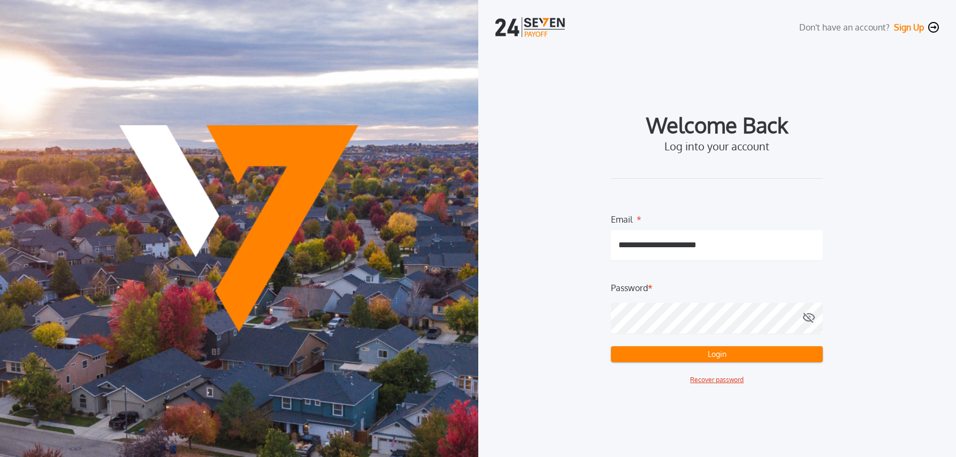
drag, startPoint x: 718, startPoint y: 356, endPoint x: 812, endPoint y: 367, distance: 94.3
click at [718, 356] on button "Login" at bounding box center [717, 354] width 212 height 16
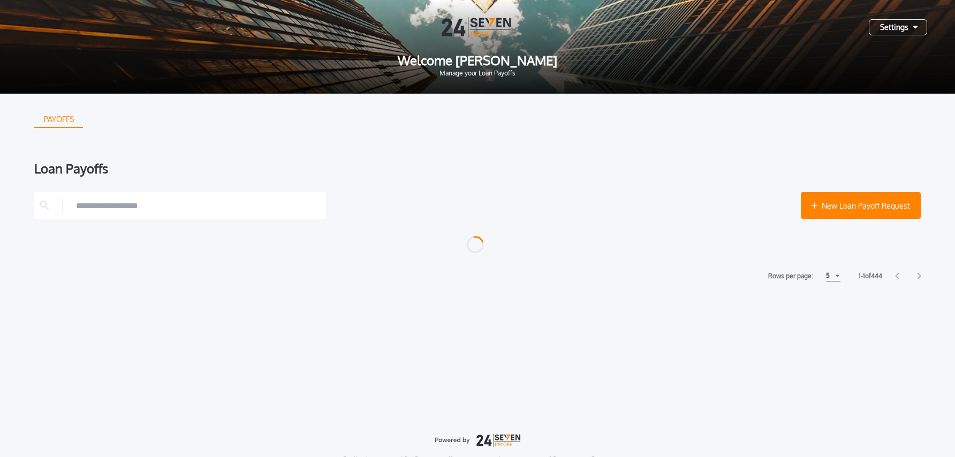
click at [886, 31] on div "Settings" at bounding box center [898, 27] width 58 height 16
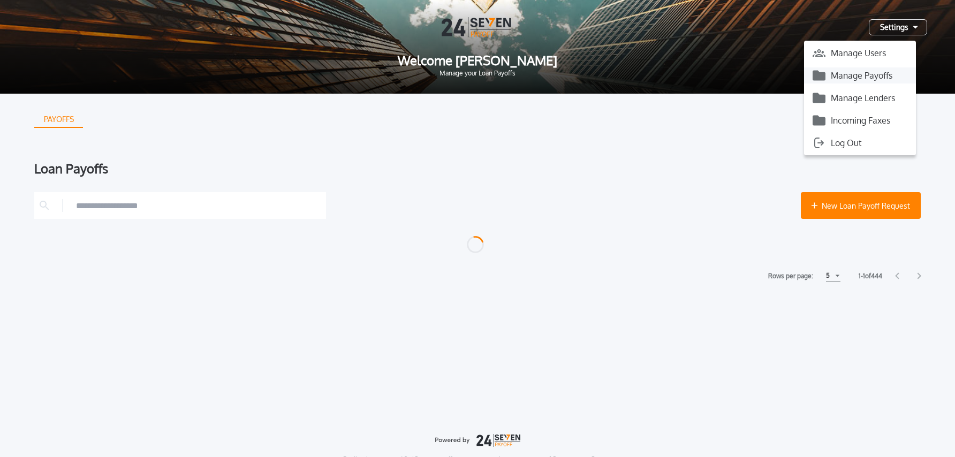
click at [859, 75] on button "Manage Payoffs" at bounding box center [860, 75] width 112 height 16
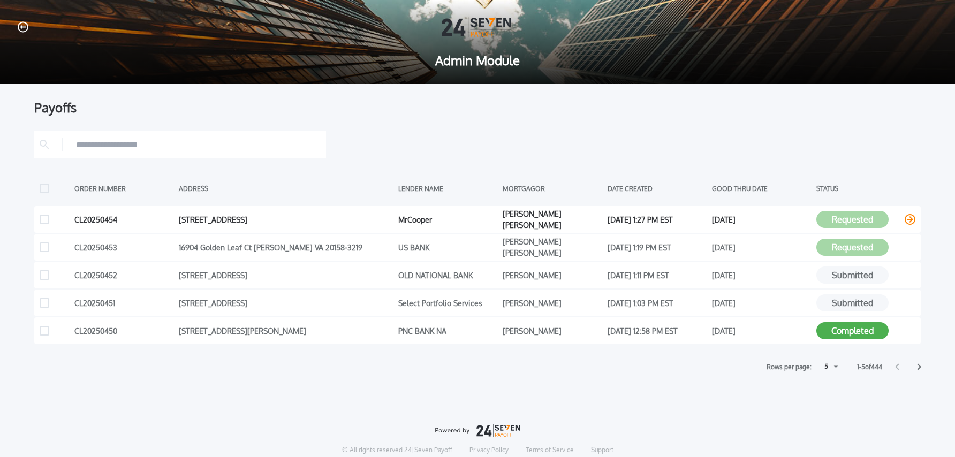
click at [907, 220] on icon at bounding box center [909, 219] width 11 height 11
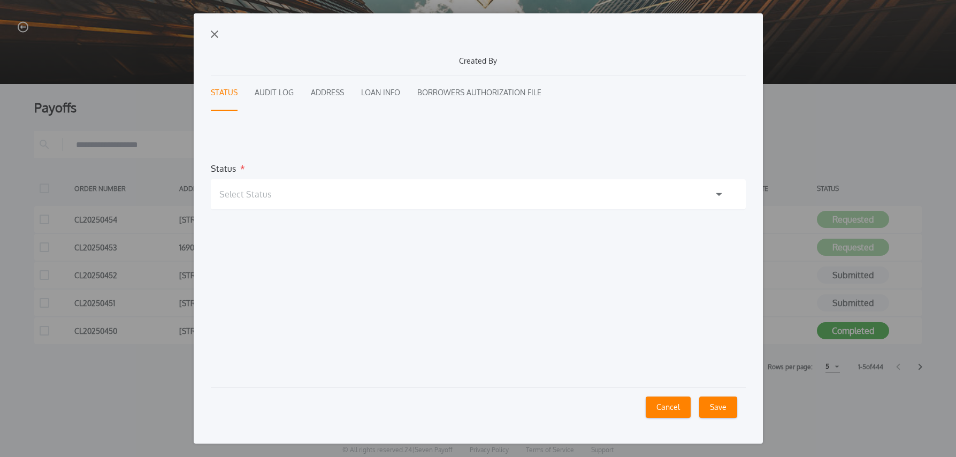
click at [263, 196] on h1 "Select Status" at bounding box center [245, 194] width 52 height 13
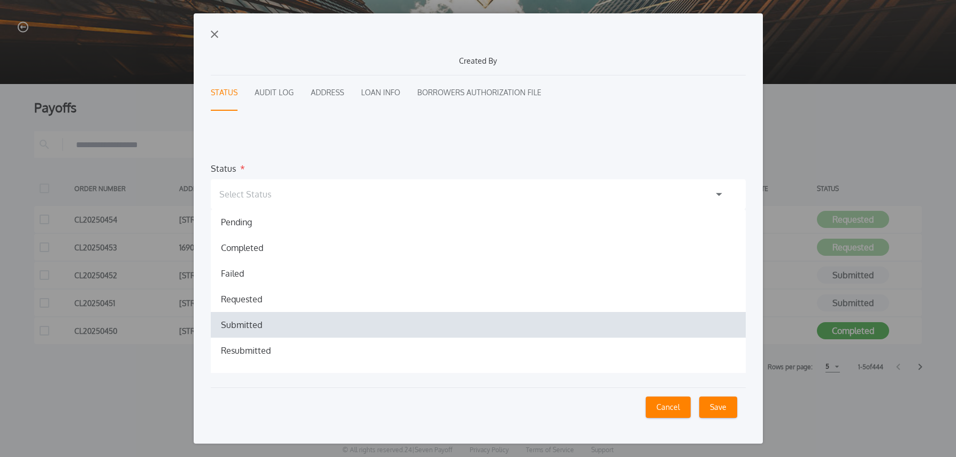
click at [234, 325] on h1 "Submitted" at bounding box center [241, 324] width 58 height 13
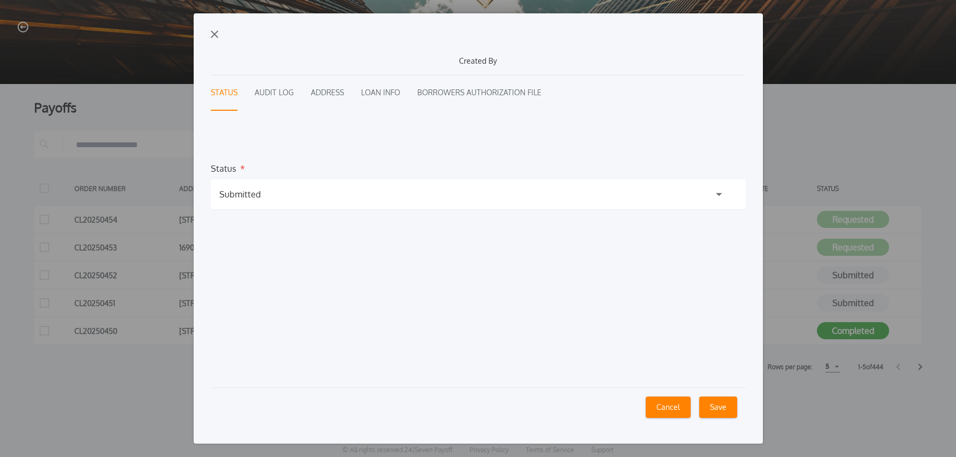
click at [721, 409] on button "Save" at bounding box center [718, 407] width 38 height 21
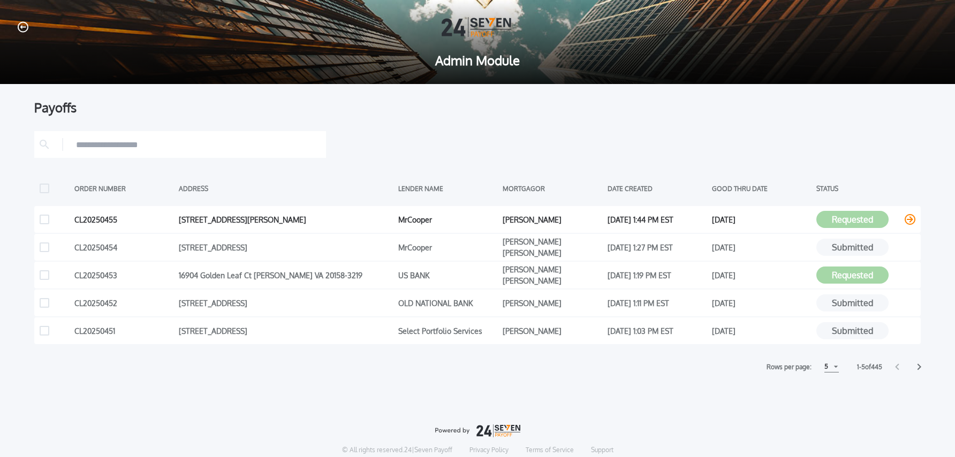
click at [908, 220] on icon at bounding box center [909, 219] width 11 height 11
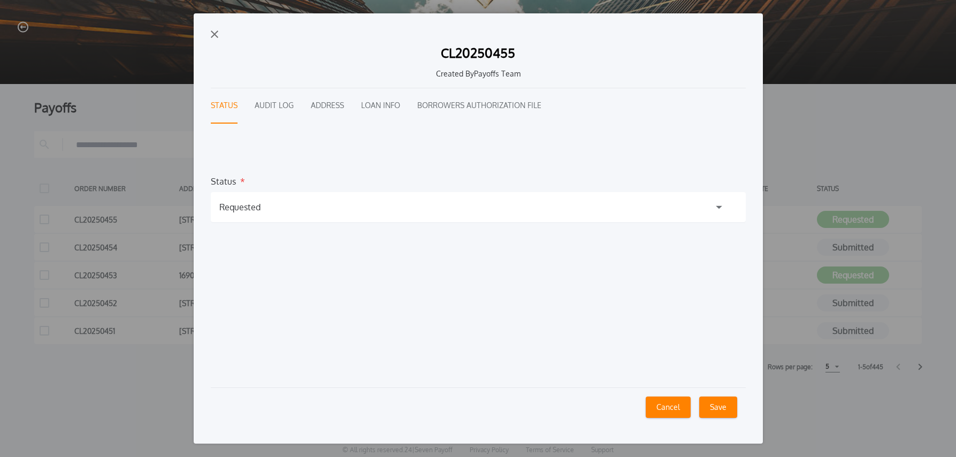
click at [310, 207] on div "Requested" at bounding box center [478, 207] width 535 height 30
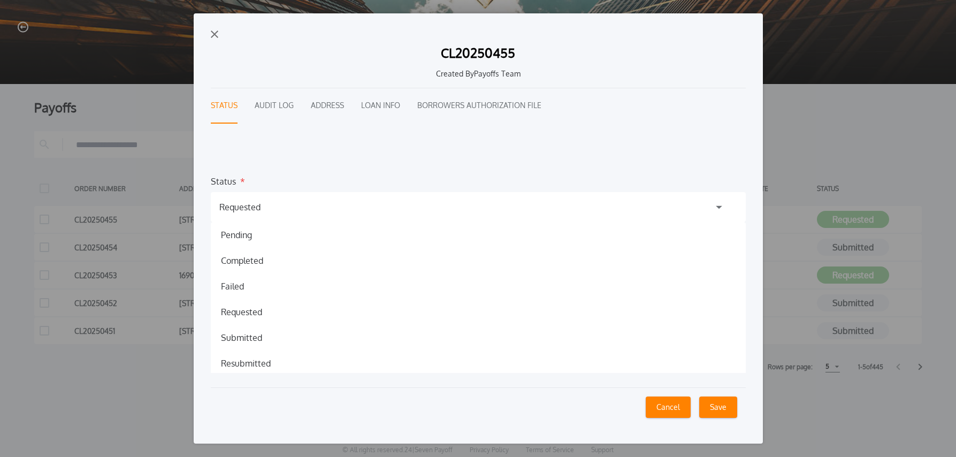
click at [246, 333] on h1 "Submitted" at bounding box center [241, 337] width 58 height 13
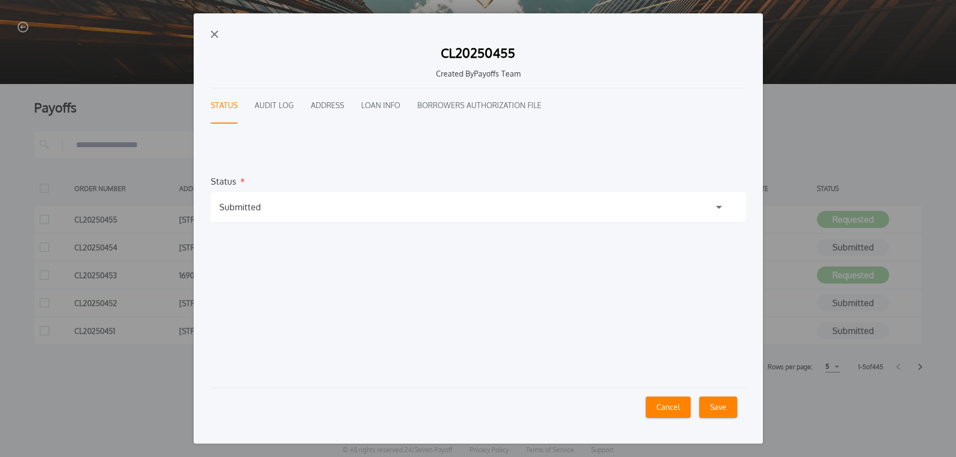
click at [720, 409] on button "Save" at bounding box center [718, 407] width 38 height 21
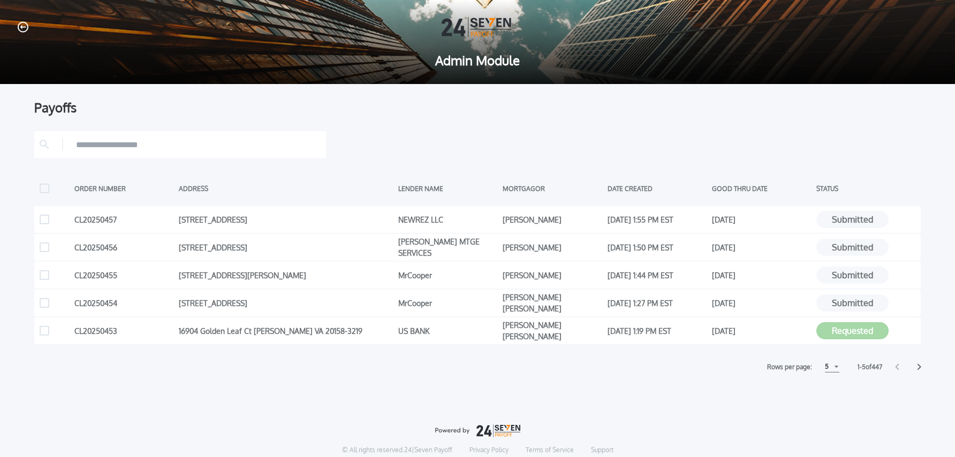
click at [666, 136] on div at bounding box center [477, 144] width 886 height 27
click at [907, 305] on icon at bounding box center [909, 303] width 11 height 11
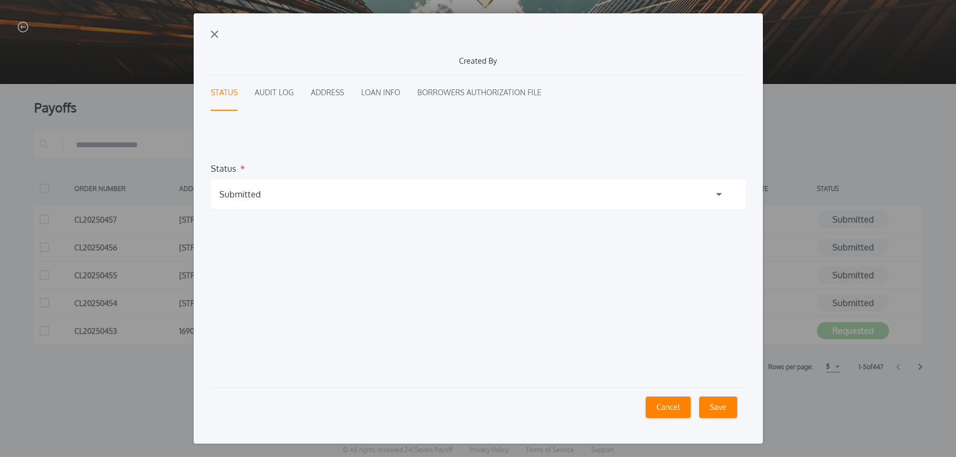
click at [241, 196] on div "Submitted" at bounding box center [239, 194] width 41 height 13
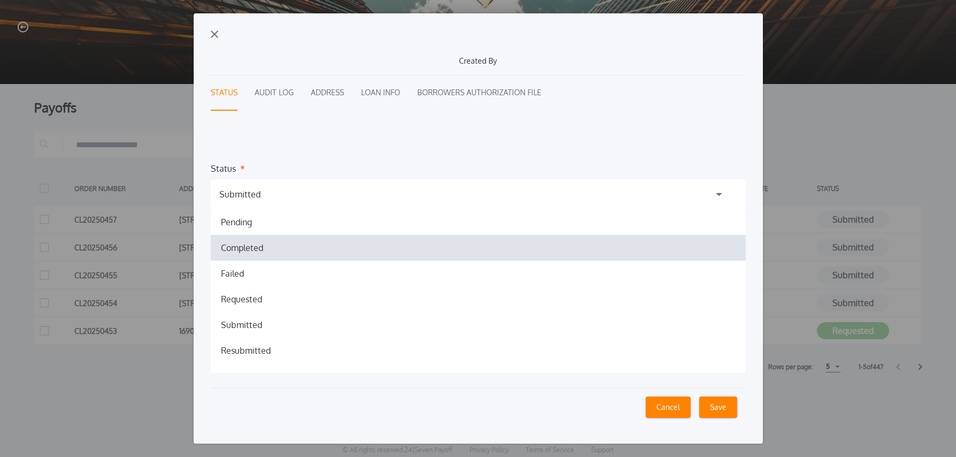
click at [250, 249] on h1 "Completed" at bounding box center [241, 247] width 59 height 13
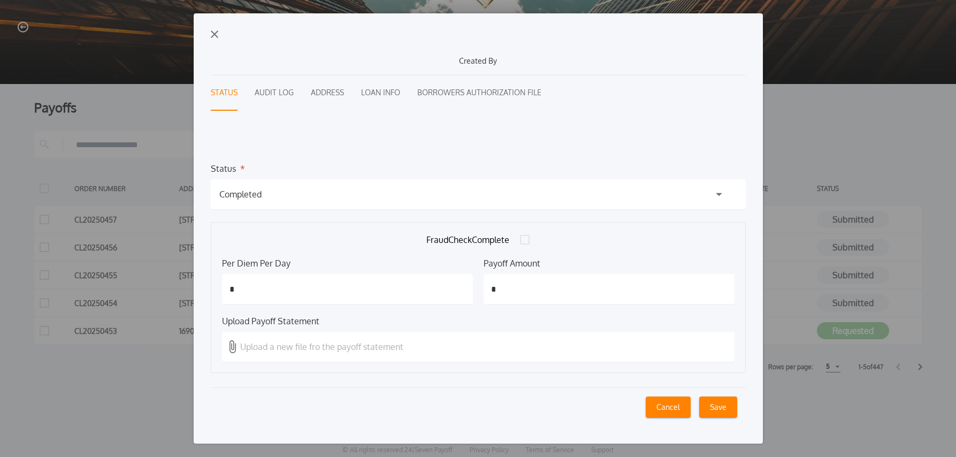
click at [303, 290] on input "*" at bounding box center [347, 289] width 251 height 30
type input "*****"
type input "*********"
click at [263, 345] on p "Upload a new file fro the payoff statement" at bounding box center [321, 346] width 163 height 13
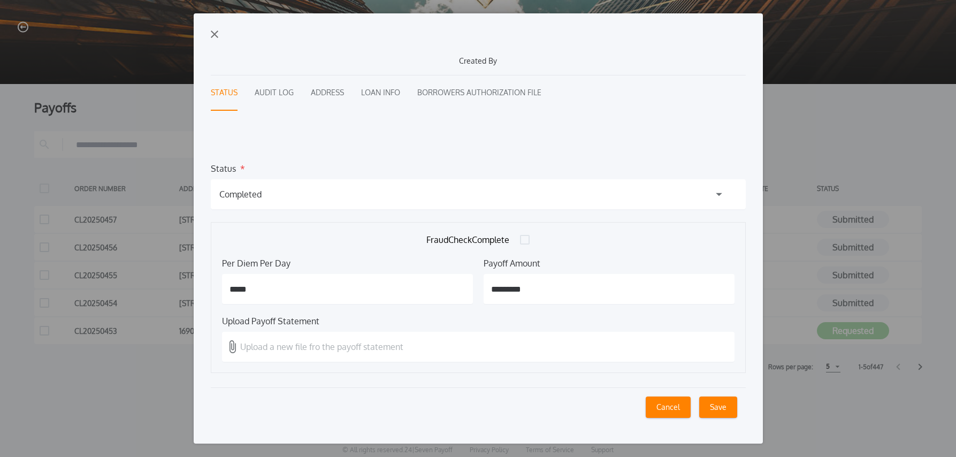
click at [0, 0] on input "Upload a new file fro the payoff statement" at bounding box center [0, 0] width 0 height 0
click at [714, 406] on button "Save" at bounding box center [718, 407] width 38 height 21
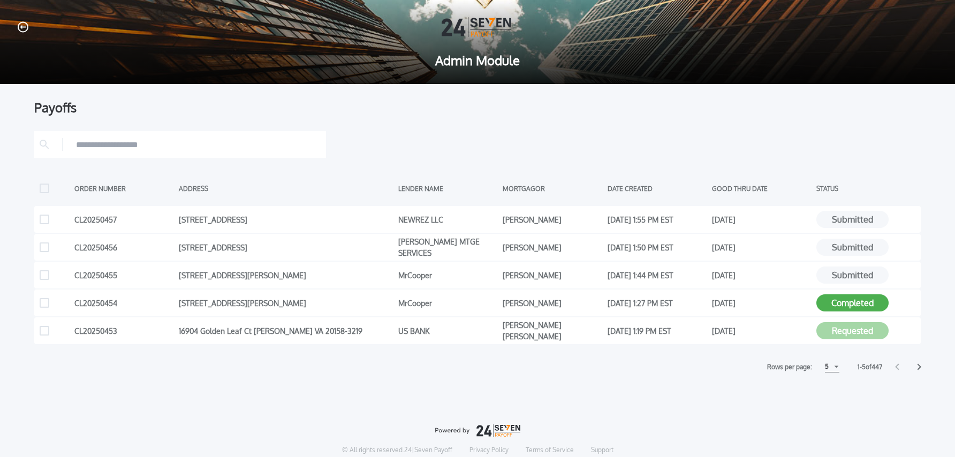
click at [859, 144] on div at bounding box center [477, 144] width 886 height 27
click at [919, 369] on icon at bounding box center [919, 366] width 4 height 7
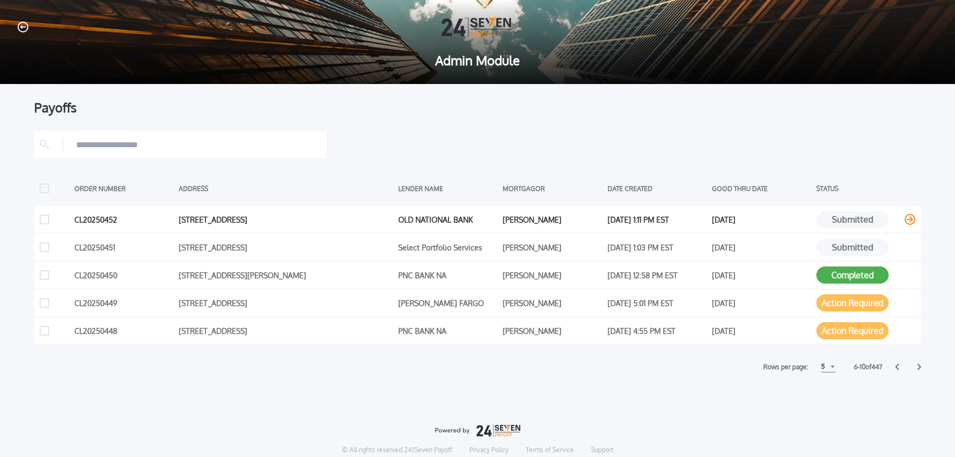
click at [911, 218] on icon at bounding box center [909, 219] width 11 height 11
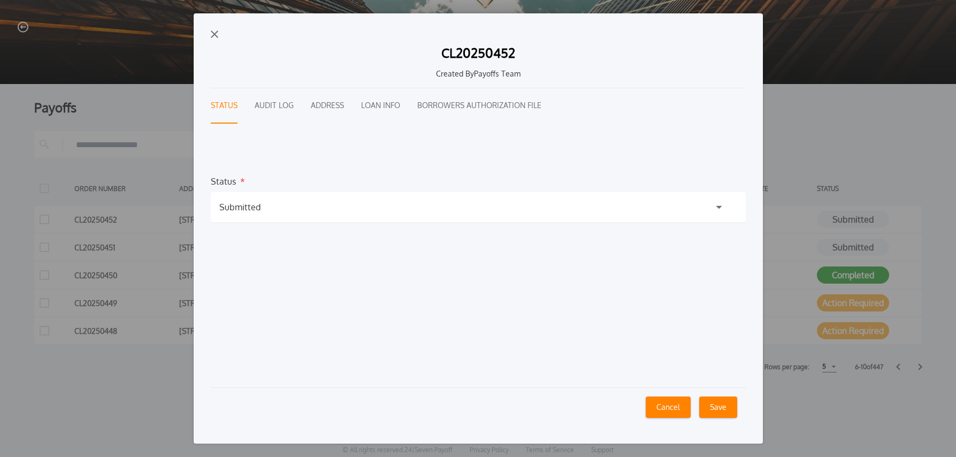
drag, startPoint x: 293, startPoint y: 209, endPoint x: 266, endPoint y: 207, distance: 26.8
click at [292, 209] on div "Submitted" at bounding box center [478, 207] width 535 height 30
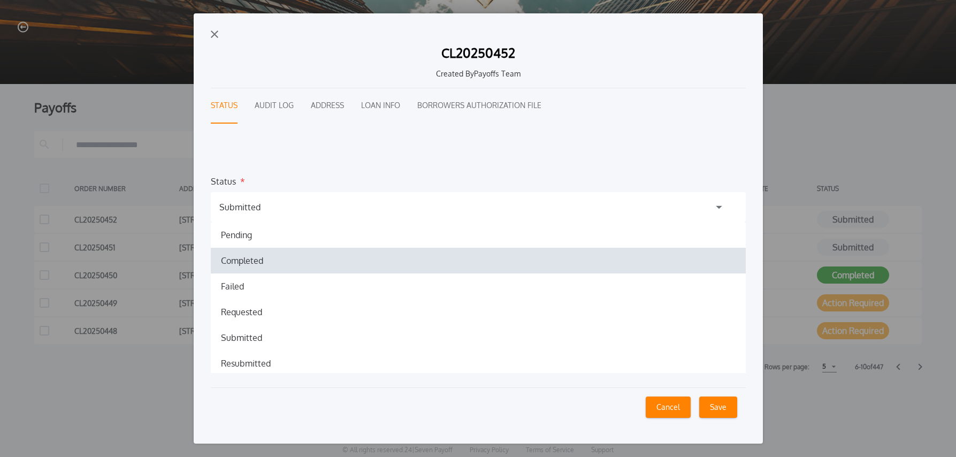
click at [254, 254] on h1 "Completed" at bounding box center [241, 260] width 59 height 13
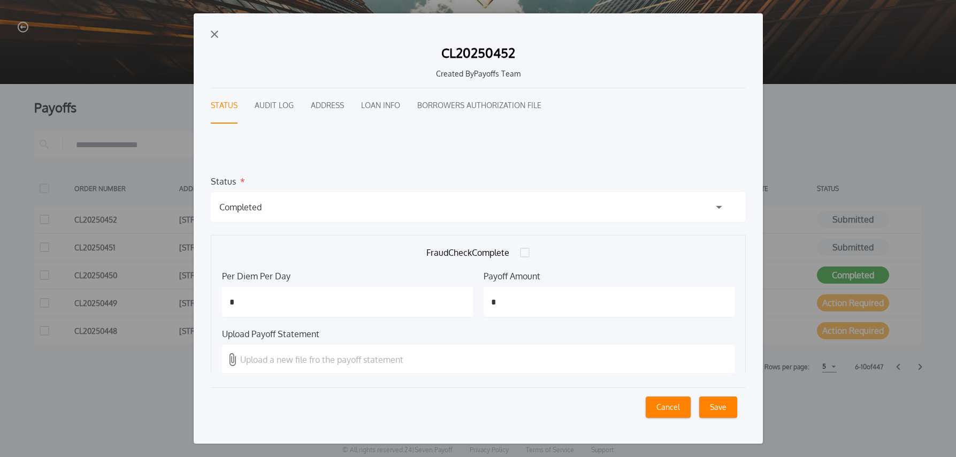
click at [310, 360] on p "Upload a new file fro the payoff statement" at bounding box center [321, 359] width 163 height 13
click at [0, 0] on input "Upload a new file fro the payoff statement" at bounding box center [0, 0] width 0 height 0
drag, startPoint x: 721, startPoint y: 402, endPoint x: 743, endPoint y: 405, distance: 22.6
click at [720, 402] on button "Save" at bounding box center [718, 407] width 38 height 21
